Goal: Transaction & Acquisition: Purchase product/service

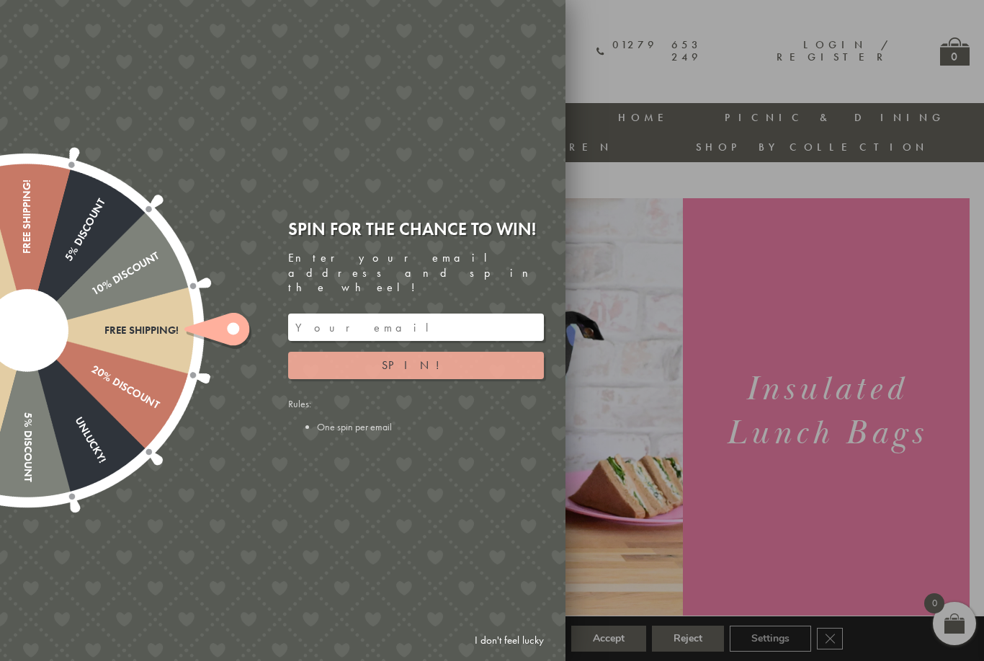
click at [445, 354] on button "Spin!" at bounding box center [416, 365] width 256 height 27
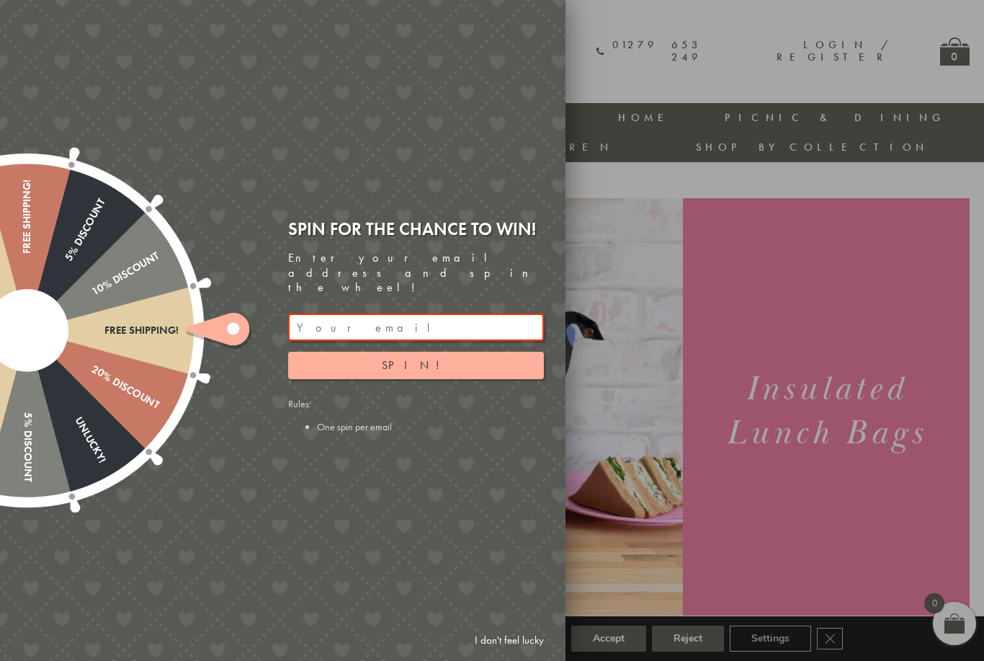
click at [585, 226] on div at bounding box center [492, 330] width 984 height 661
click at [531, 643] on link "I don't feel lucky" at bounding box center [510, 640] width 84 height 27
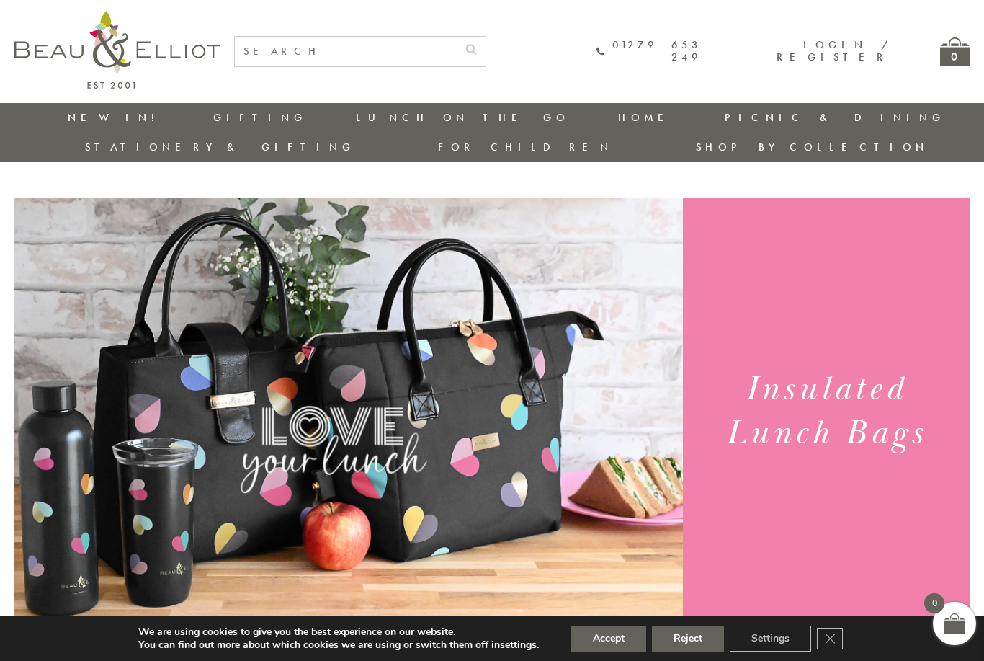
click at [84, 117] on link "New in!" at bounding box center [116, 117] width 97 height 14
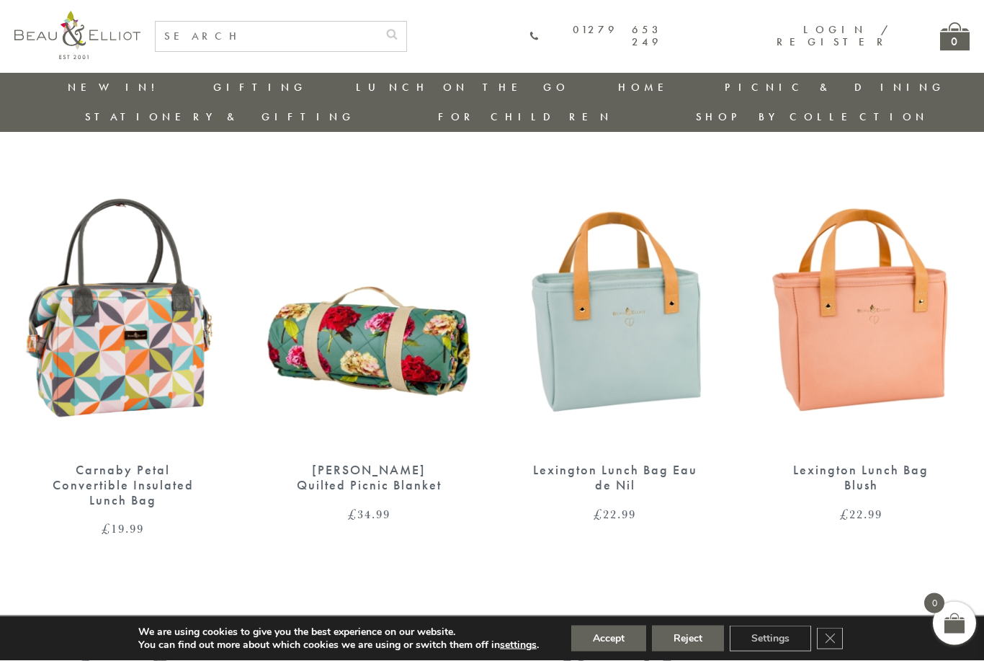
scroll to position [1333, 0]
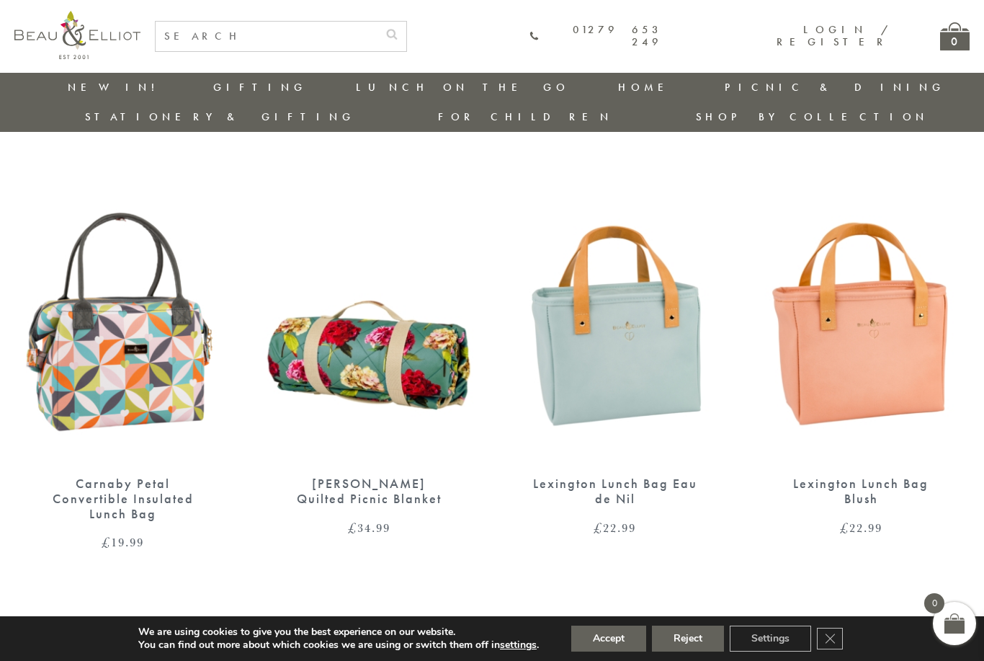
click at [600, 476] on div "Lexington Lunch Bag Eau de Nil" at bounding box center [615, 491] width 167 height 30
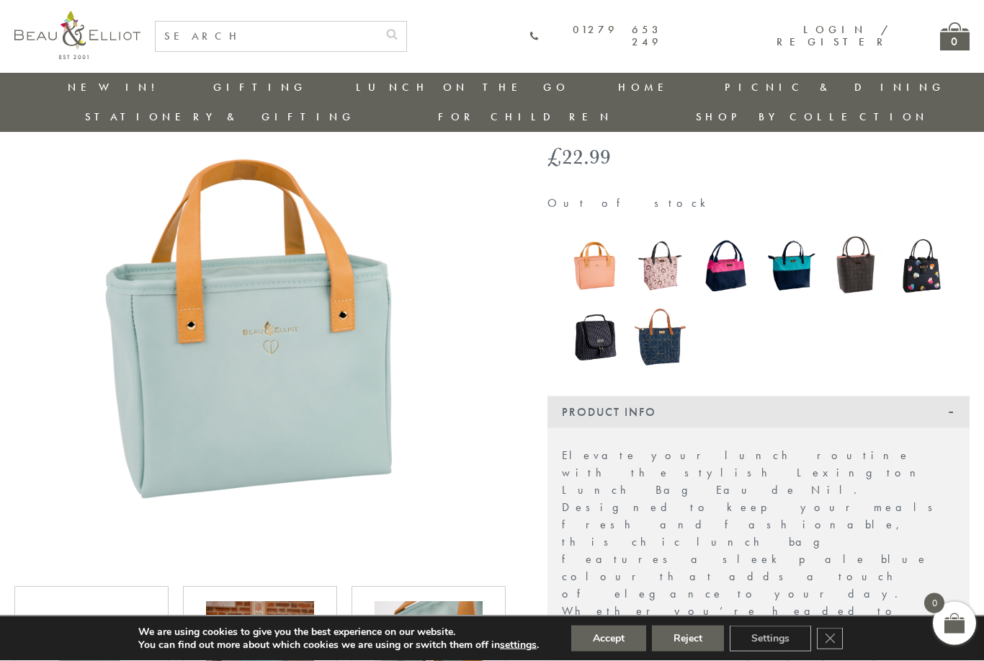
scroll to position [106, 0]
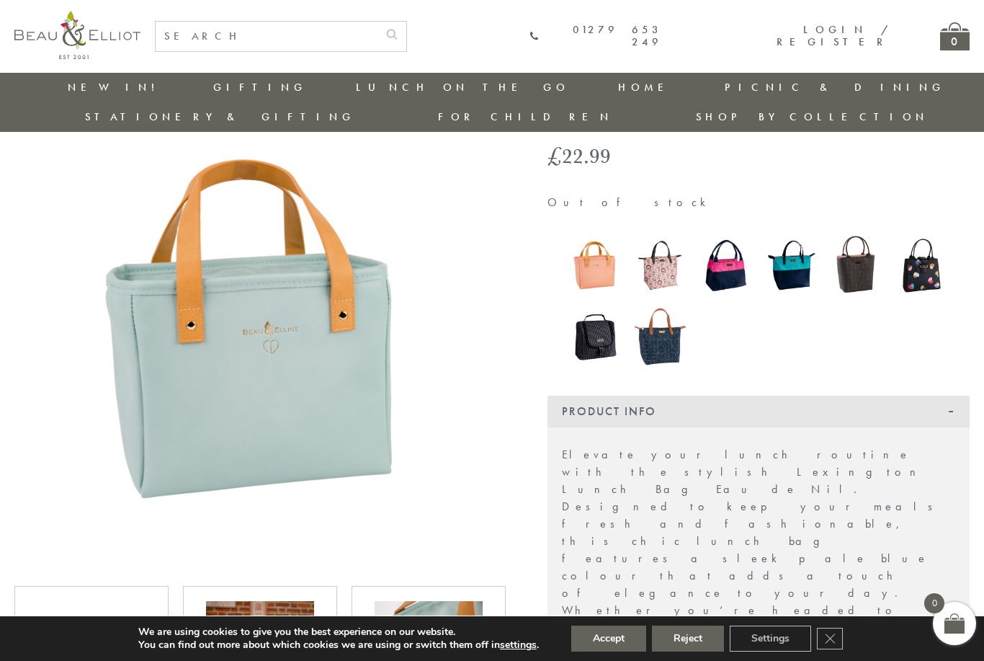
click at [731, 245] on img at bounding box center [725, 265] width 51 height 66
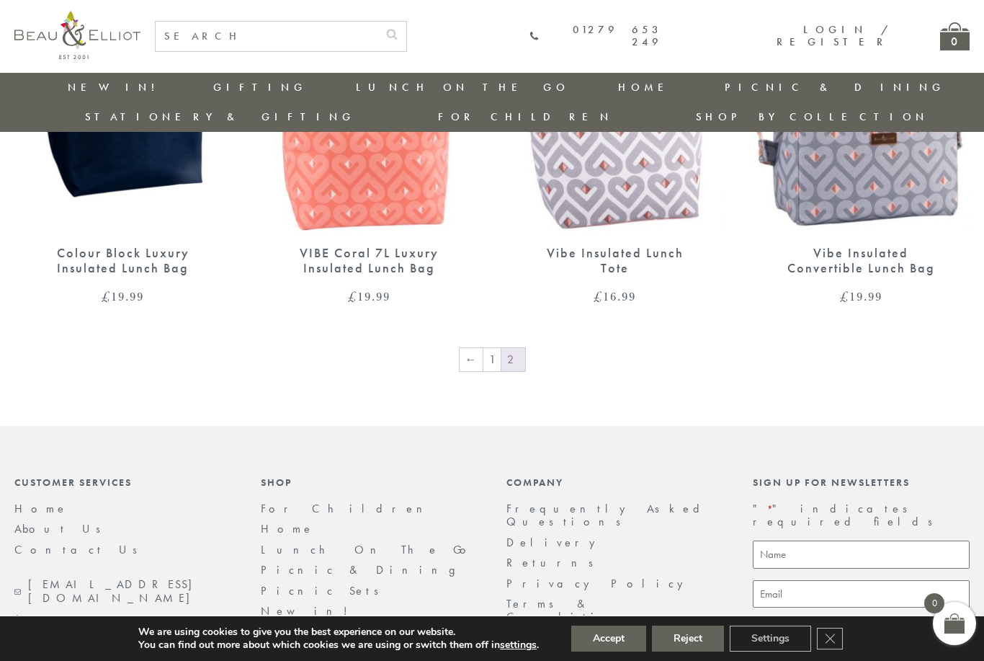
scroll to position [1139, 0]
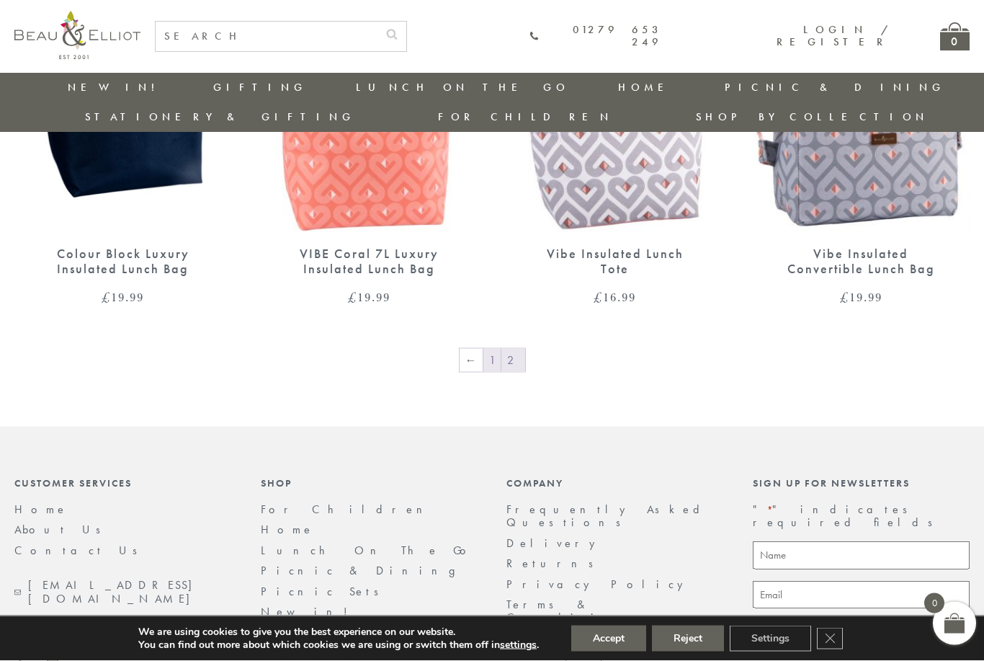
click at [495, 349] on link "1" at bounding box center [492, 360] width 17 height 23
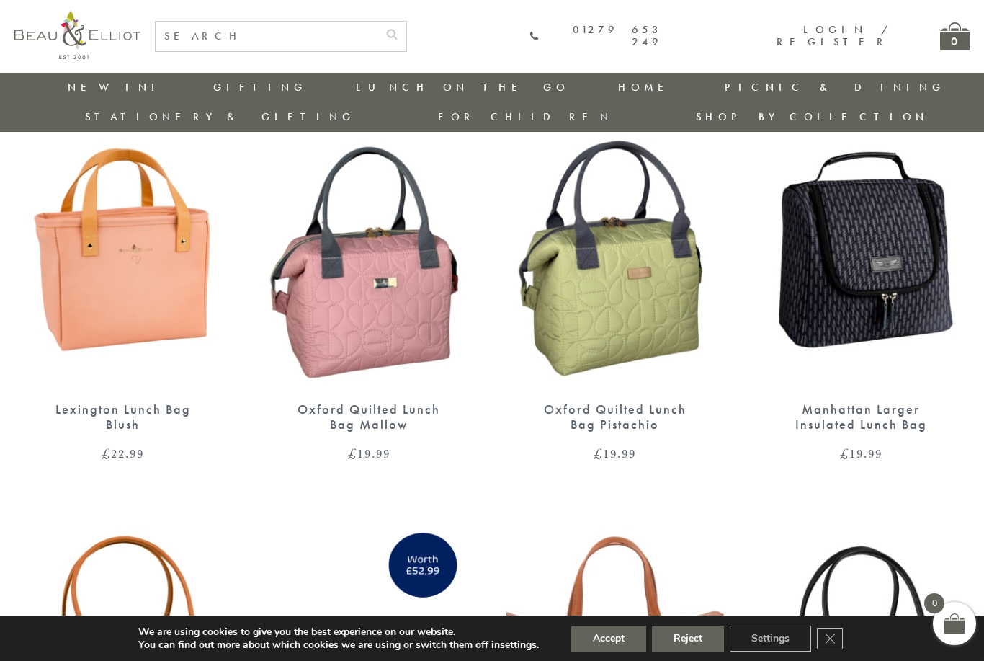
scroll to position [1407, 0]
